Goal: Task Accomplishment & Management: Complete application form

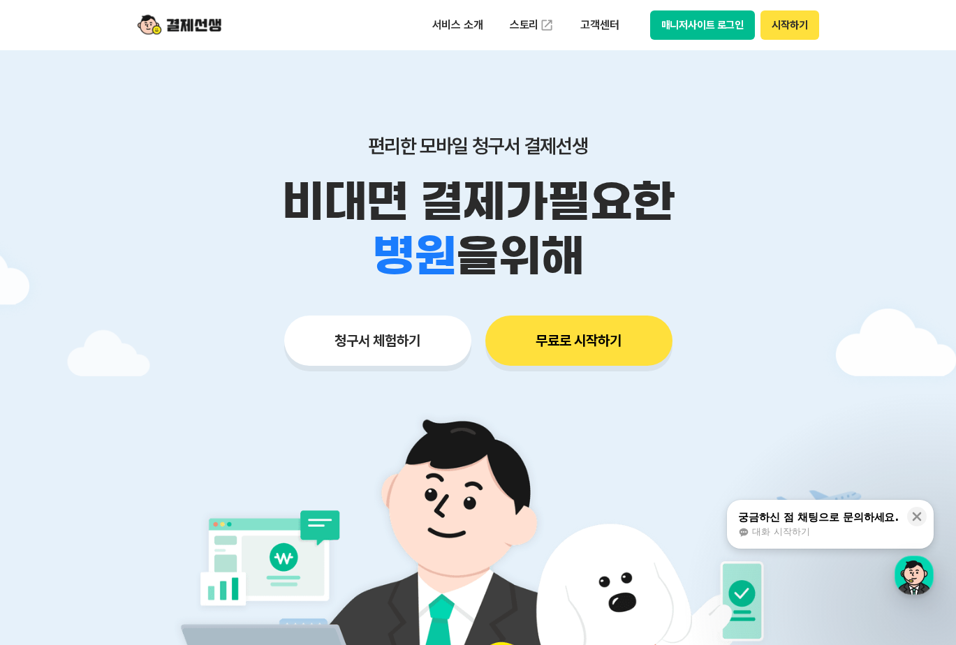
click at [801, 31] on button "시작하기" at bounding box center [789, 24] width 58 height 29
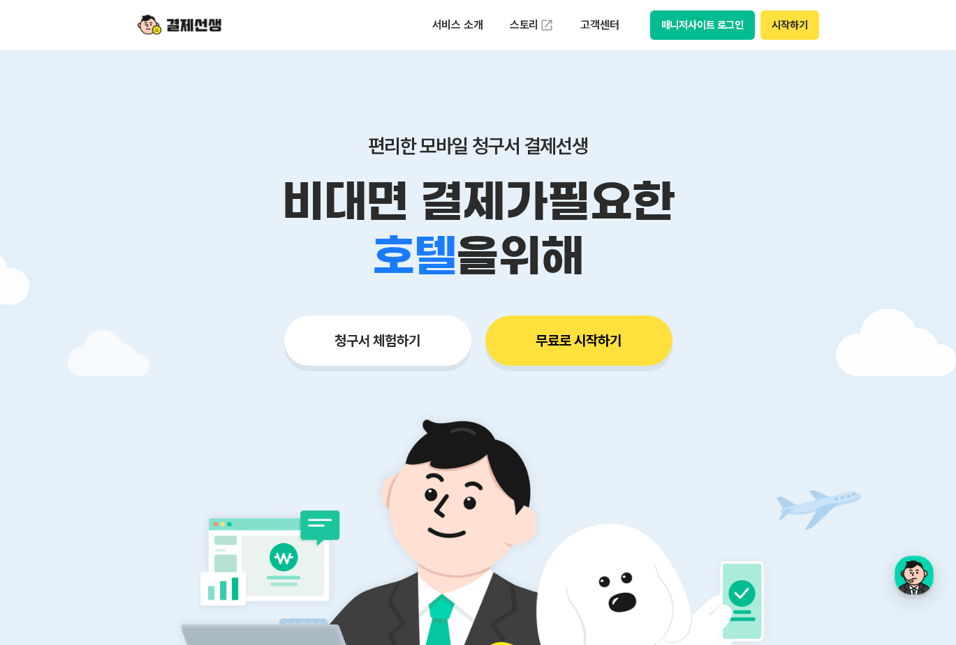
click at [604, 343] on button "무료로 시작하기" at bounding box center [578, 341] width 187 height 50
click at [387, 346] on button "청구서 체험하기" at bounding box center [377, 341] width 187 height 50
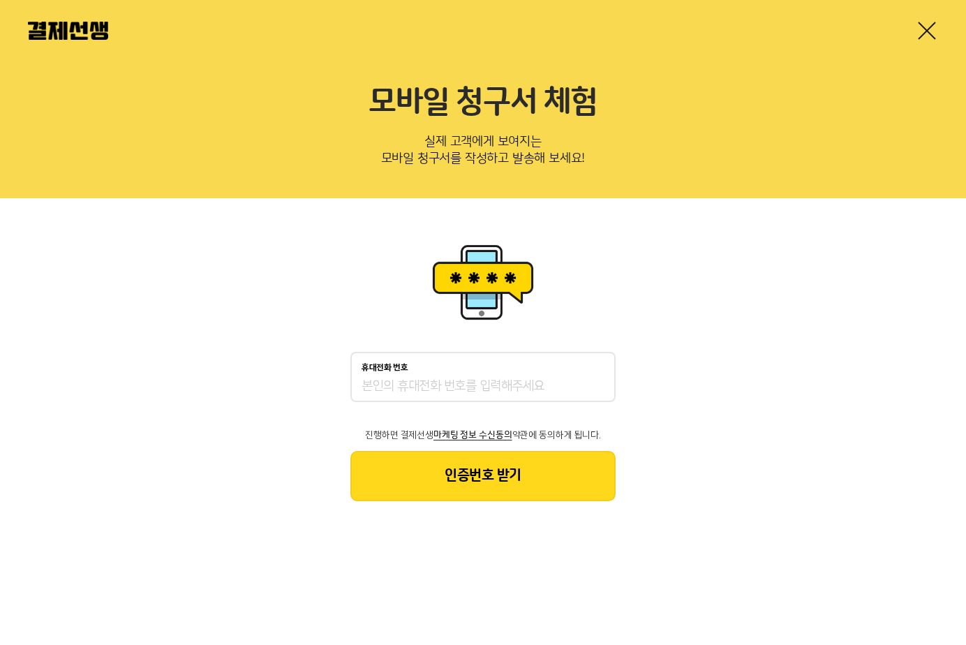
click at [416, 383] on input "휴대전화 번호" at bounding box center [483, 386] width 243 height 17
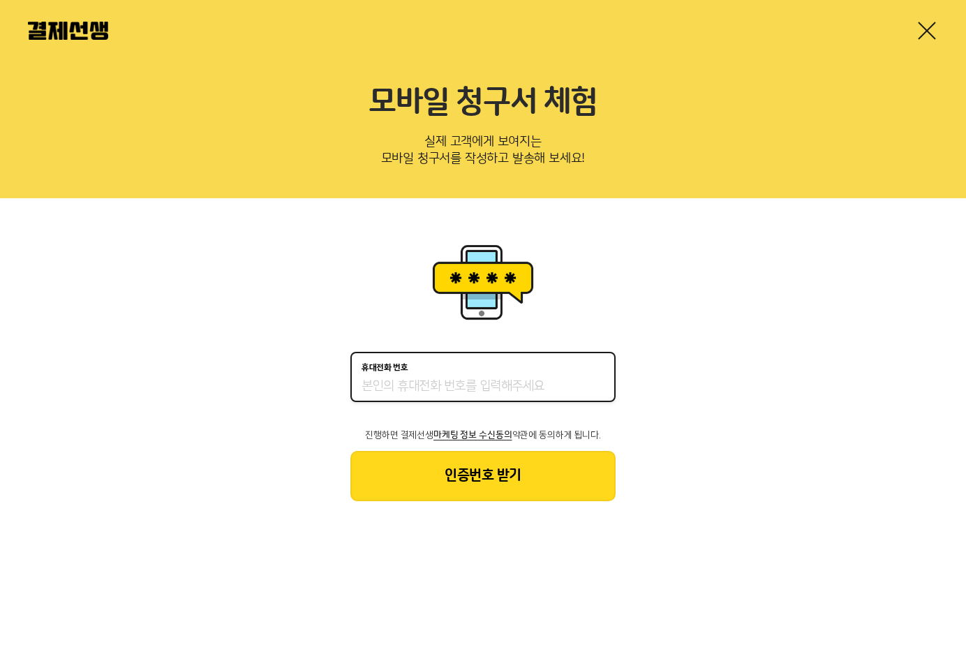
type input "01085578040"
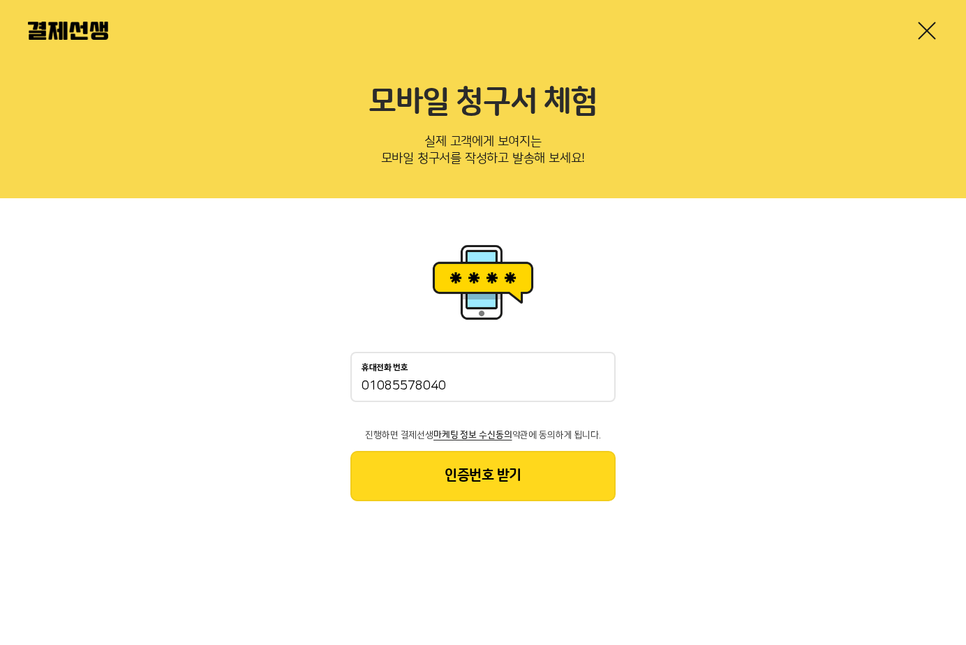
click at [449, 477] on button "인증번호 받기" at bounding box center [482, 476] width 265 height 50
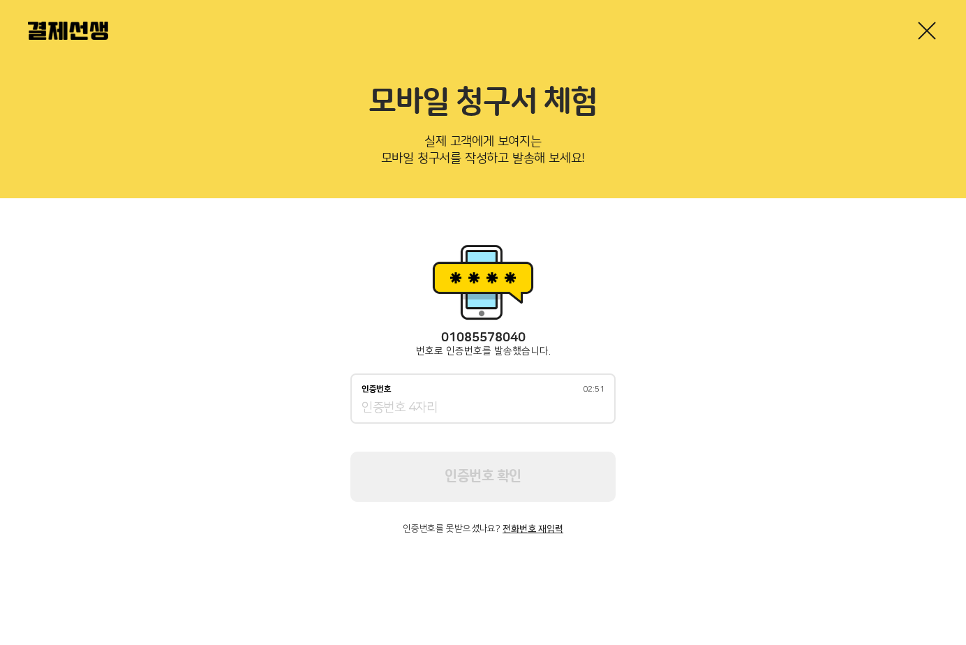
click at [527, 395] on div "인증번호 02:51" at bounding box center [482, 398] width 265 height 50
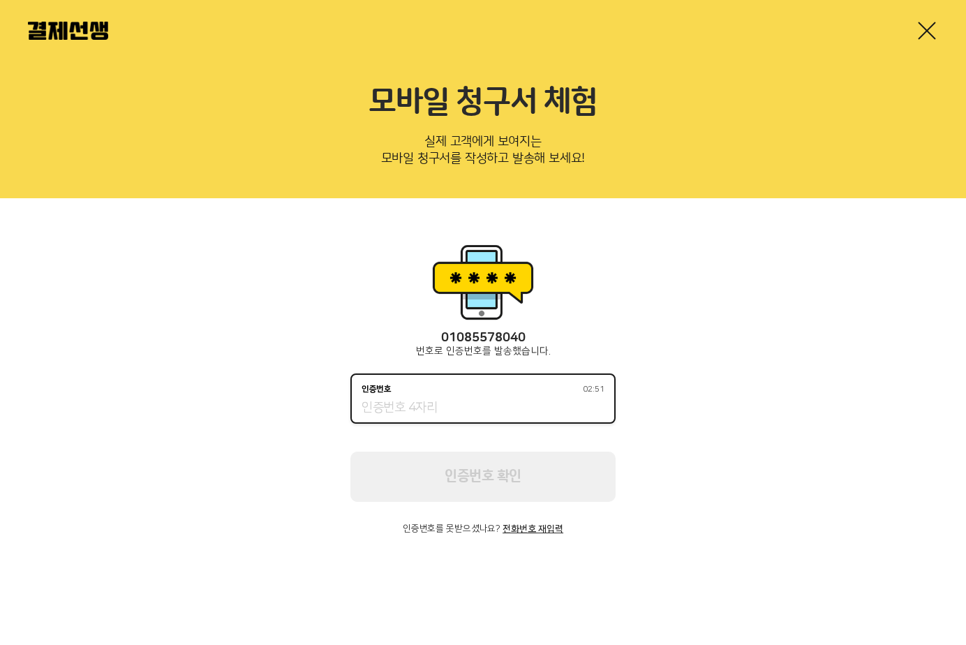
click at [517, 409] on input "인증번호 02:51" at bounding box center [483, 408] width 243 height 17
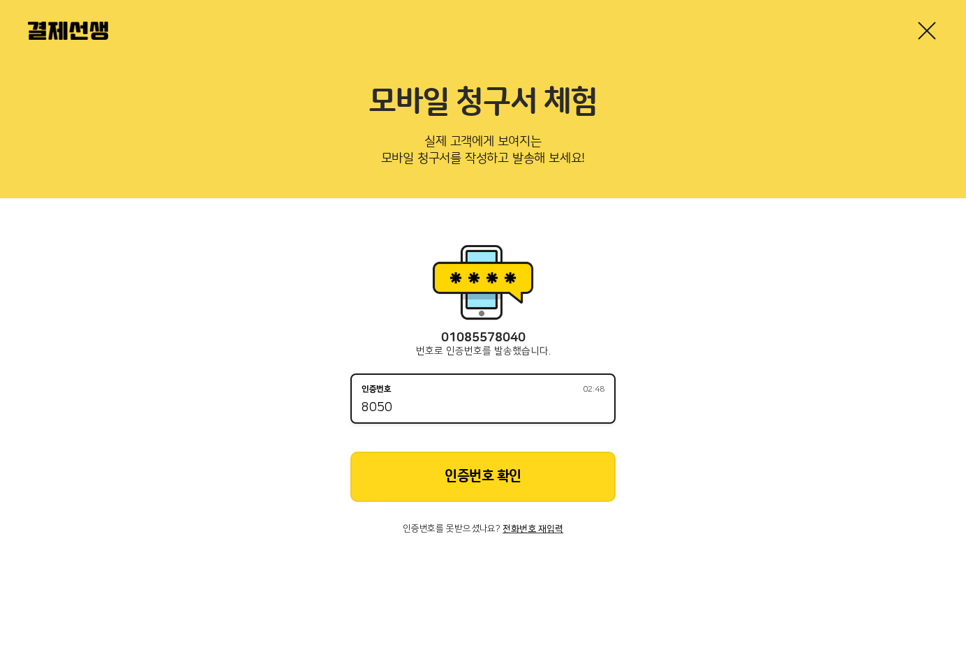
type input "8050"
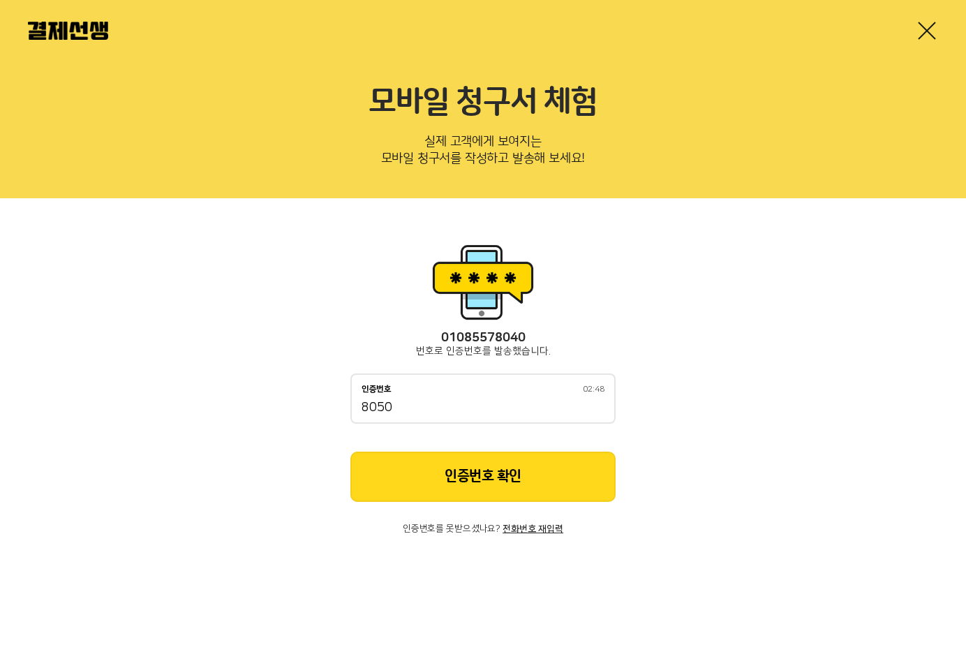
click at [497, 486] on button "인증번호 확인" at bounding box center [482, 477] width 265 height 50
